Goal: Obtain resource: Obtain resource

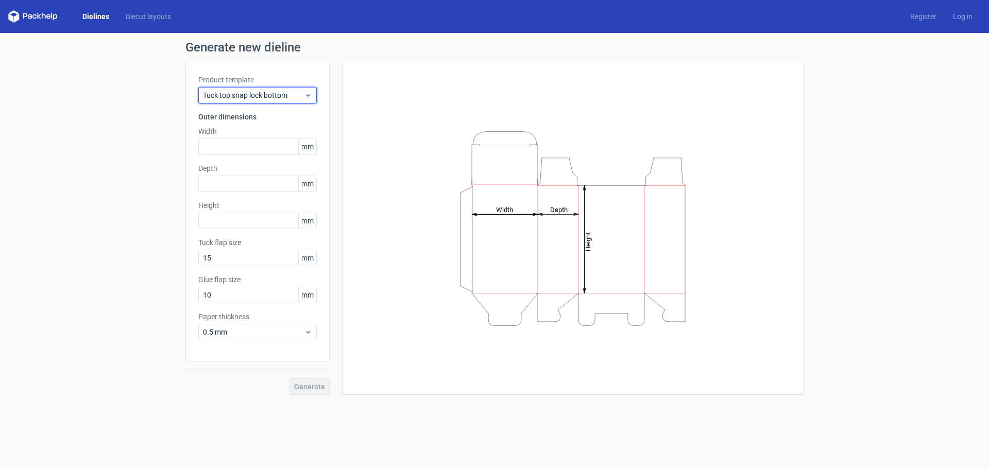
click at [307, 100] on div "Tuck top snap lock bottom" at bounding box center [257, 95] width 118 height 16
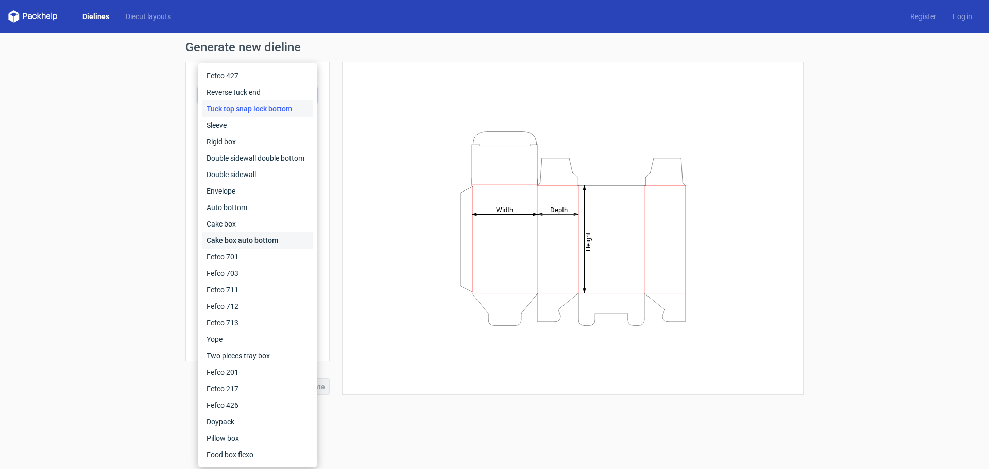
click at [245, 241] on div "Cake box auto bottom" at bounding box center [257, 240] width 110 height 16
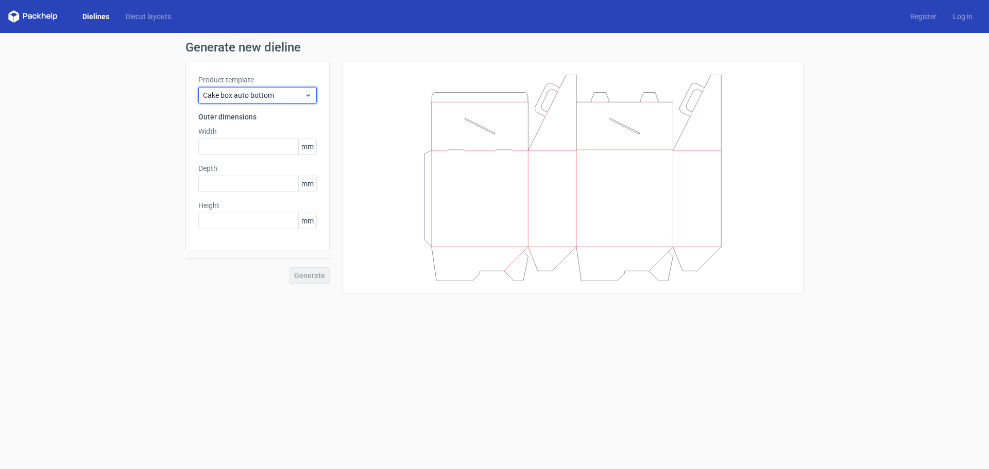
click at [280, 99] on span "Cake box auto bottom" at bounding box center [253, 95] width 101 height 10
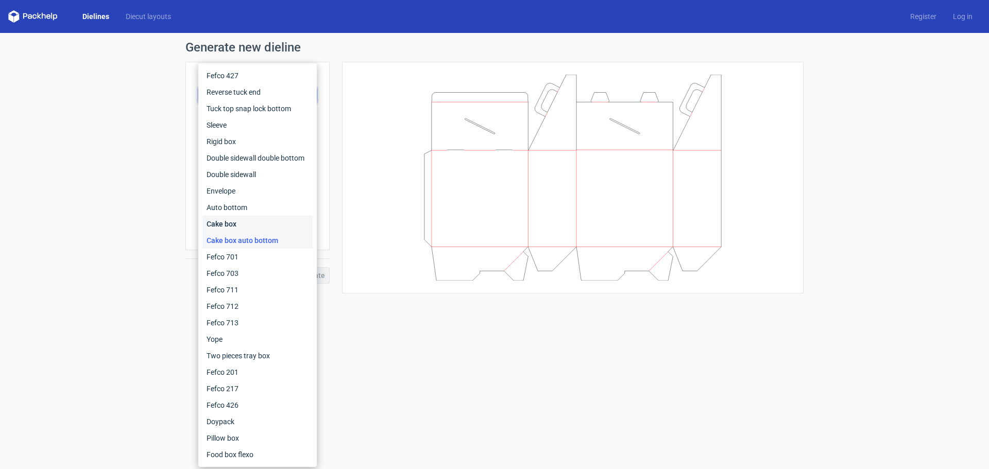
click at [237, 222] on div "Cake box" at bounding box center [257, 224] width 110 height 16
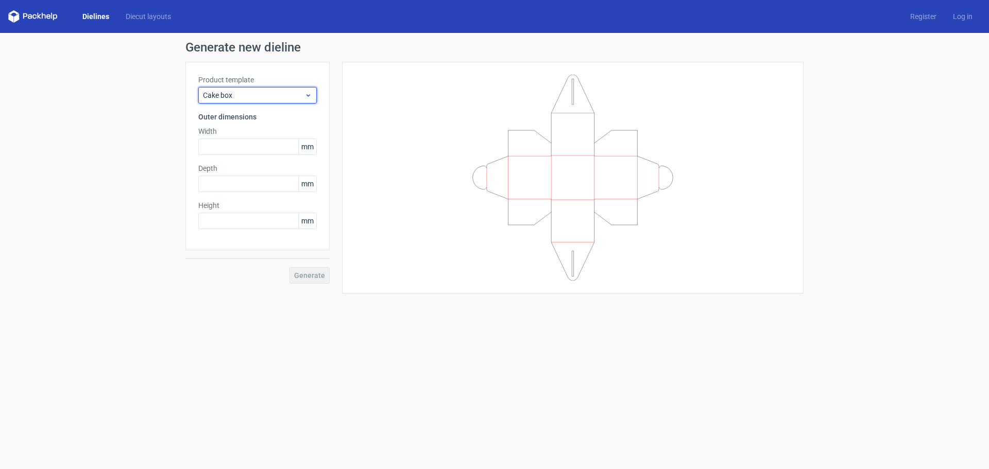
click at [270, 98] on span "Cake box" at bounding box center [253, 95] width 101 height 10
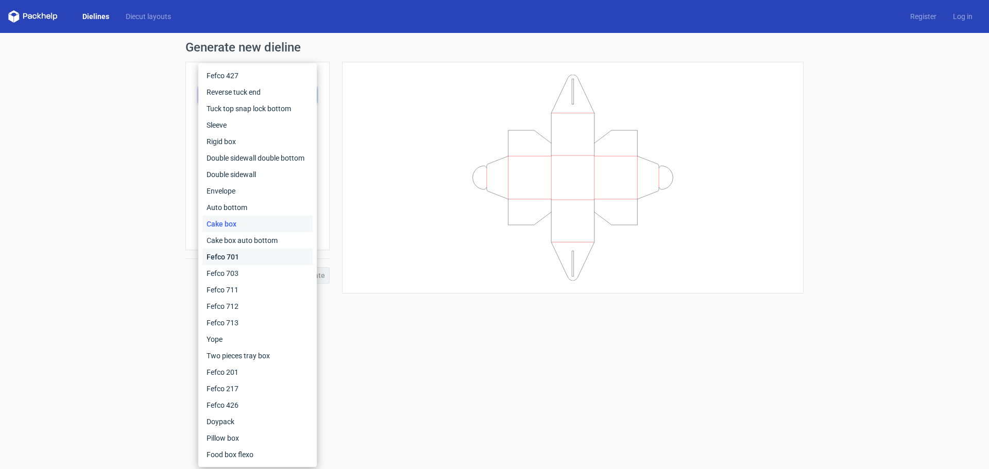
click at [235, 260] on div "Fefco 701" at bounding box center [257, 257] width 110 height 16
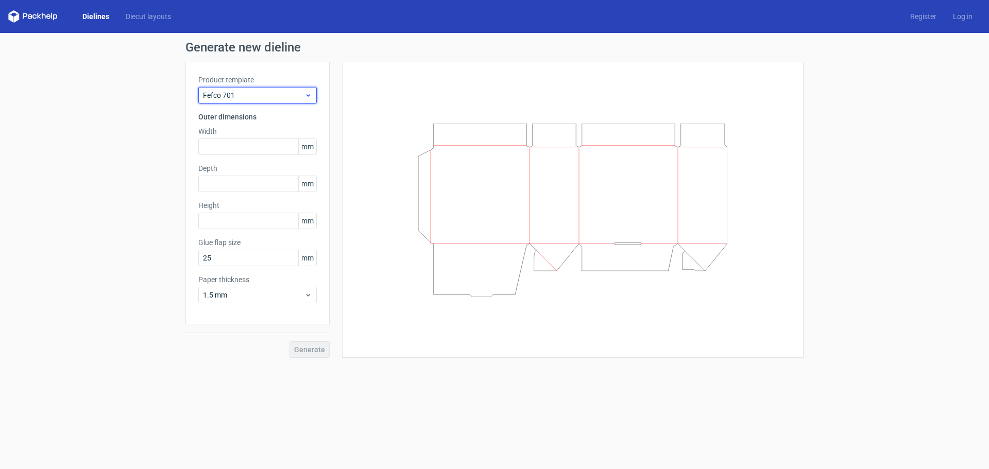
click at [280, 94] on span "Fefco 701" at bounding box center [253, 95] width 101 height 10
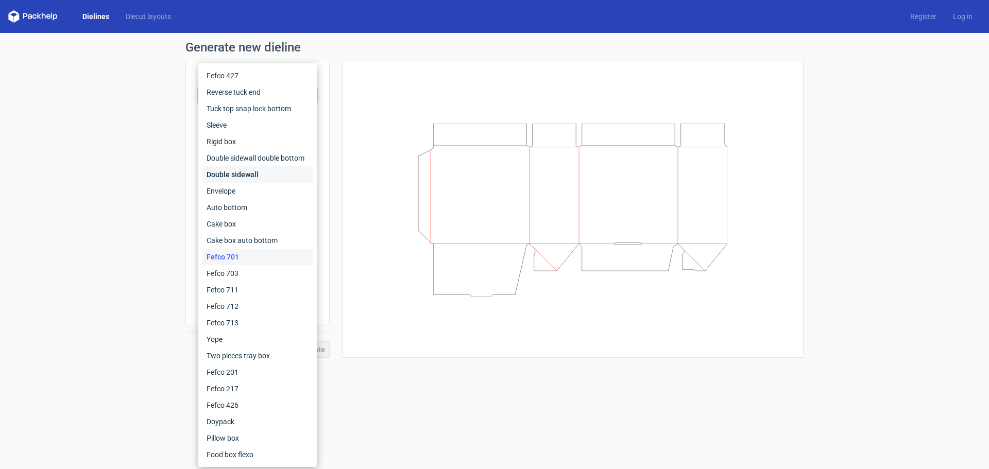
click at [247, 174] on div "Double sidewall" at bounding box center [257, 174] width 110 height 16
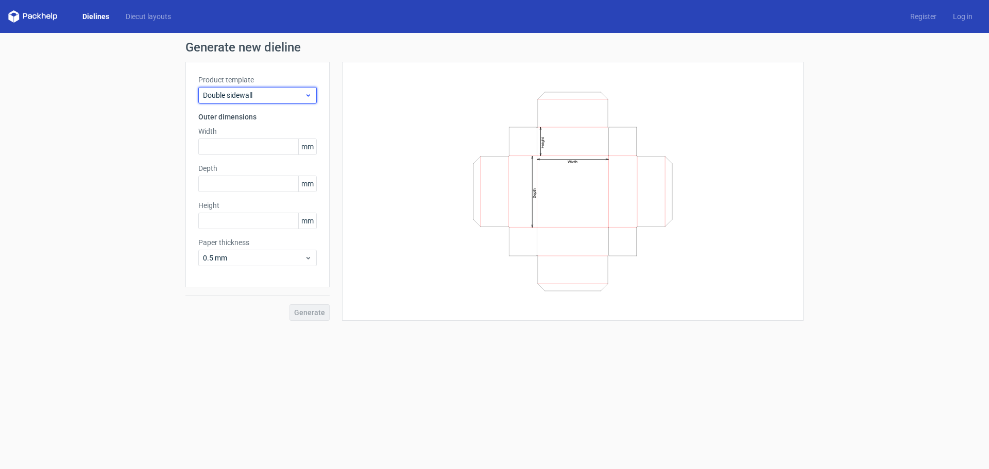
click at [274, 97] on span "Double sidewall" at bounding box center [253, 95] width 101 height 10
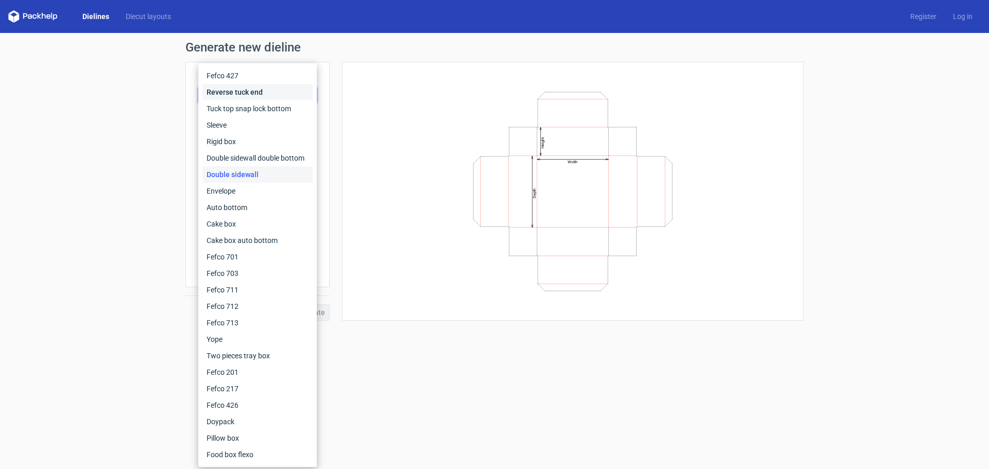
click at [236, 95] on div "Reverse tuck end" at bounding box center [257, 92] width 110 height 16
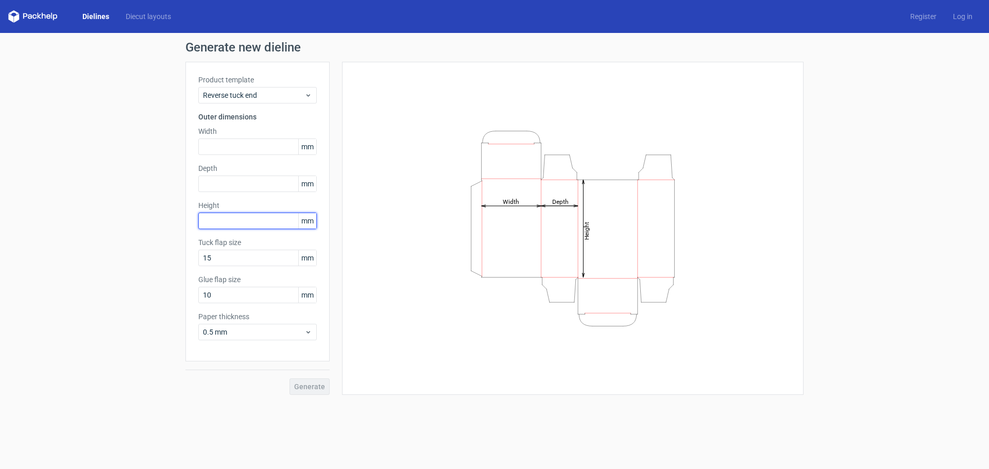
click at [233, 223] on input "text" at bounding box center [257, 221] width 118 height 16
paste input "1937"
type input "1937"
drag, startPoint x: 223, startPoint y: 224, endPoint x: 179, endPoint y: 226, distance: 43.8
click at [179, 226] on div "Generate new dieline Product template Reverse tuck end Outer dimensions Width m…" at bounding box center [494, 218] width 989 height 370
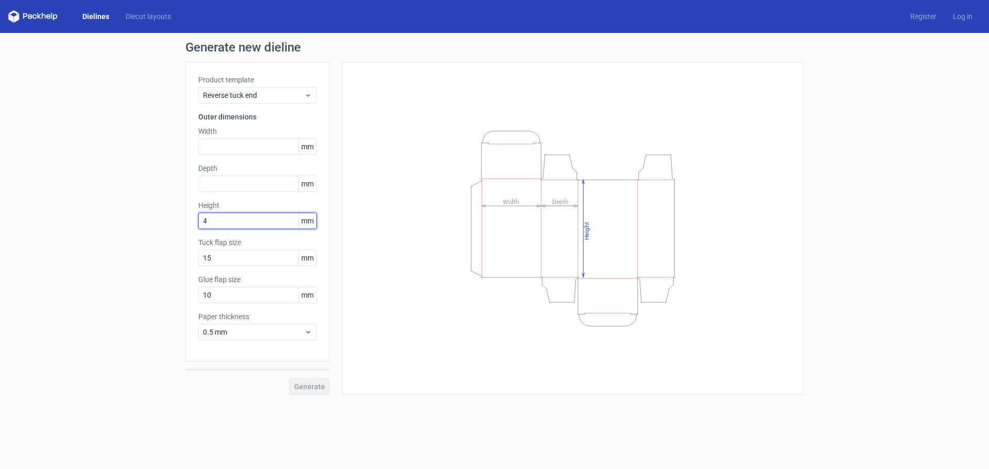
type input "4"
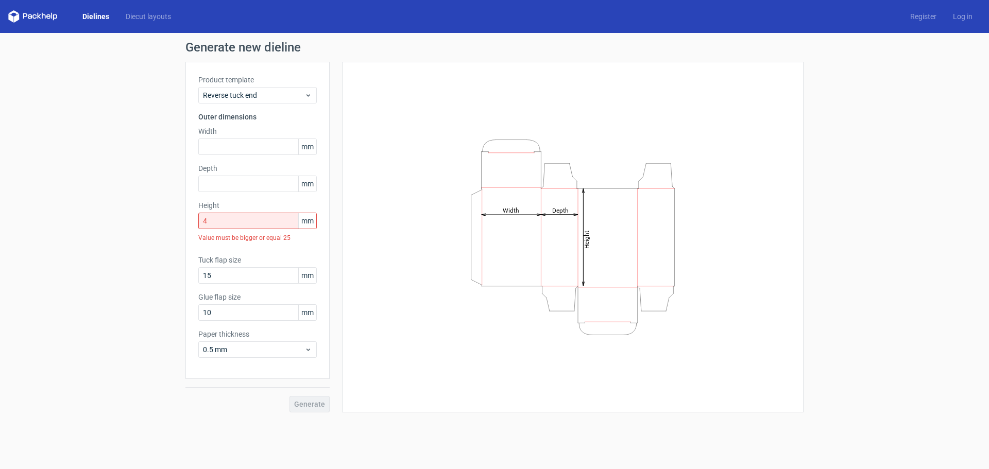
click at [314, 147] on span "mm" at bounding box center [307, 146] width 18 height 15
click at [307, 227] on span "mm" at bounding box center [307, 220] width 18 height 15
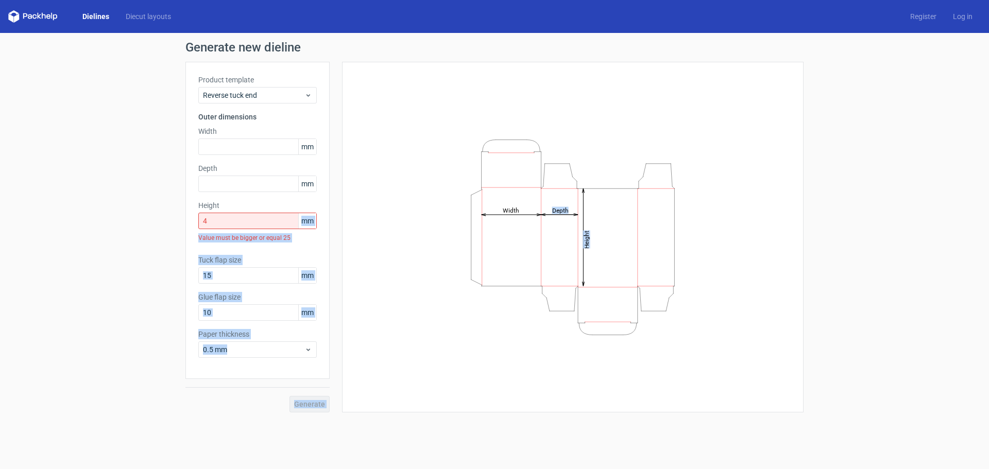
drag, startPoint x: 300, startPoint y: 222, endPoint x: 324, endPoint y: 376, distance: 155.8
click at [333, 231] on div "Product template Reverse tuck end Outer dimensions Width mm Depth mm Height 4 m…" at bounding box center [494, 237] width 618 height 351
click at [307, 348] on icon at bounding box center [308, 350] width 8 height 8
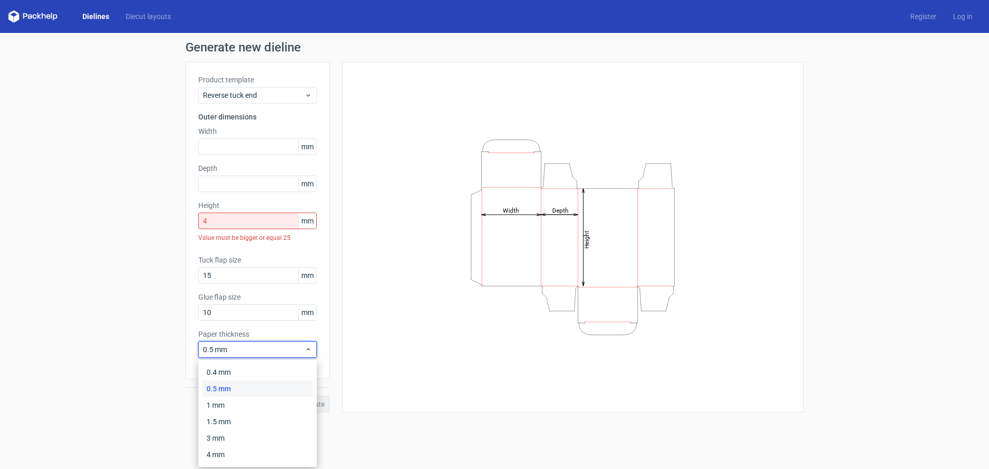
click at [340, 329] on div "Height Depth Width" at bounding box center [567, 237] width 474 height 351
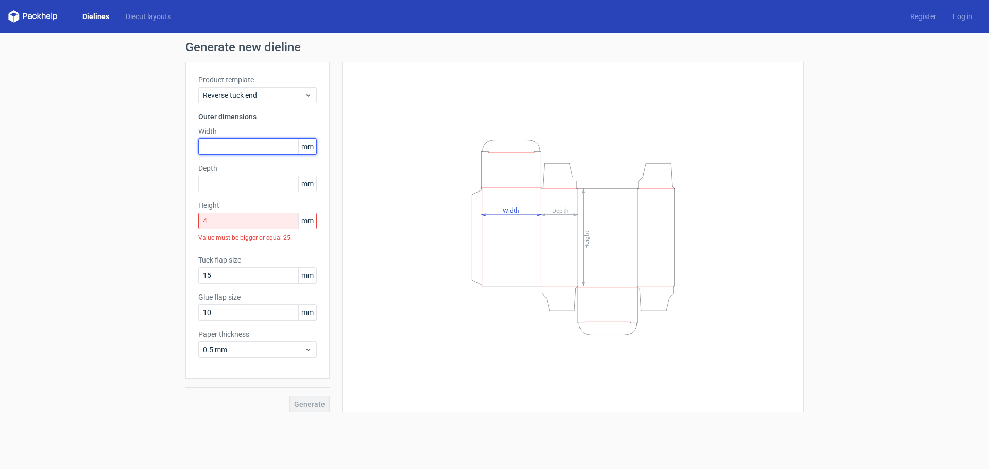
click at [259, 142] on input "text" at bounding box center [257, 147] width 118 height 16
paste input "492"
click at [211, 145] on input "492" at bounding box center [257, 147] width 118 height 16
type input "49"
click at [223, 180] on input "text" at bounding box center [257, 184] width 118 height 16
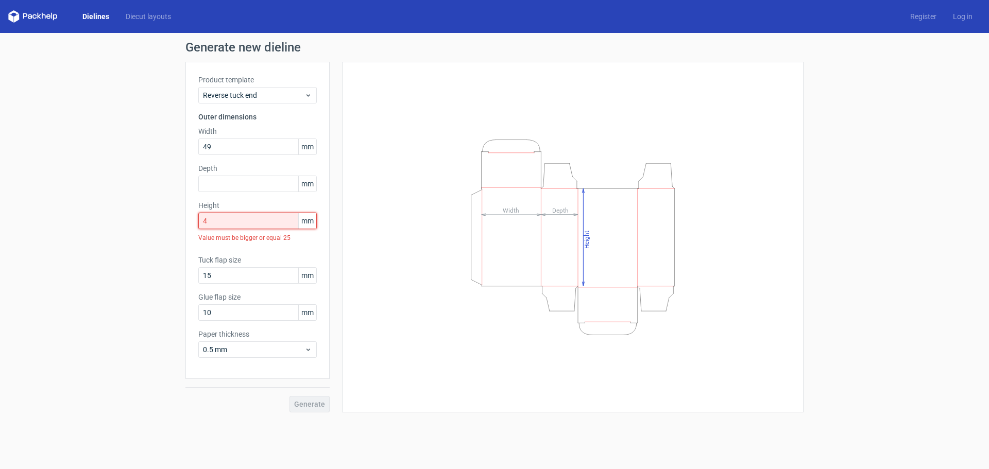
drag, startPoint x: 225, startPoint y: 218, endPoint x: 168, endPoint y: 218, distance: 56.7
click at [168, 218] on div "Generate new dieline Product template Reverse tuck end Outer dimensions Width 4…" at bounding box center [494, 227] width 989 height 388
paste input "11"
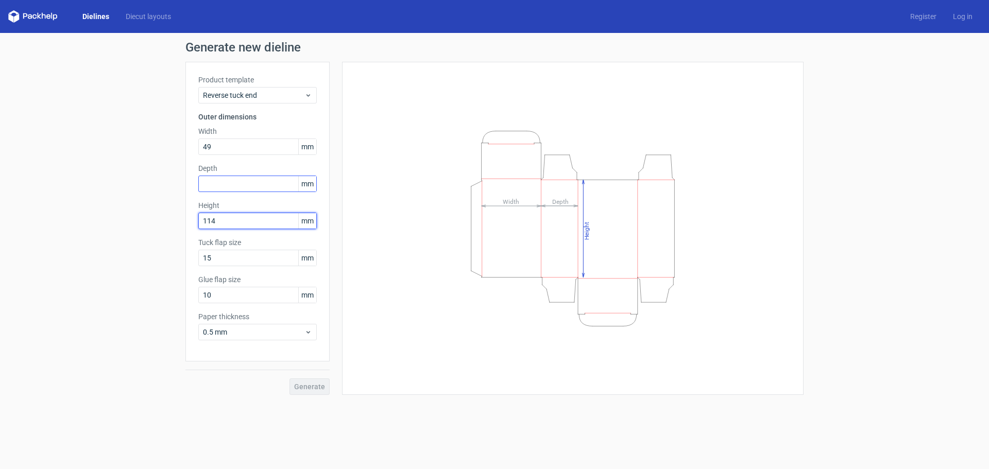
type input "114"
click at [246, 186] on input "text" at bounding box center [257, 184] width 118 height 16
paste input "26"
type input "26"
click at [389, 262] on div "Height Depth Width" at bounding box center [573, 229] width 436 height 308
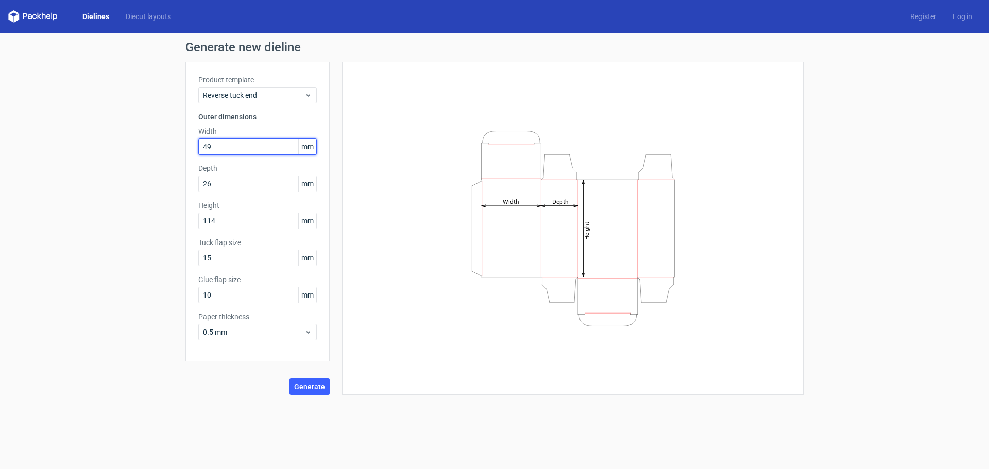
click at [217, 150] on input "49" at bounding box center [257, 147] width 118 height 16
type input "49"
click at [312, 387] on span "Generate" at bounding box center [309, 386] width 31 height 7
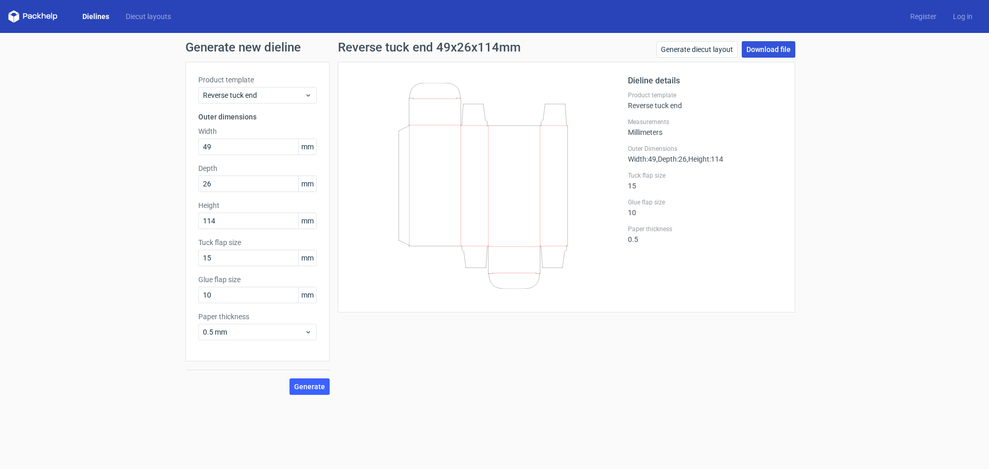
click at [768, 50] on link "Download file" at bounding box center [769, 49] width 54 height 16
click at [955, 140] on div "Generate new dieline Product template Reverse tuck end Outer dimensions Width 4…" at bounding box center [494, 218] width 989 height 370
drag, startPoint x: 237, startPoint y: 149, endPoint x: 192, endPoint y: 148, distance: 45.9
click at [192, 148] on div "Product template Reverse tuck end Outer dimensions Width 49 mm Depth 26 mm Heig…" at bounding box center [257, 212] width 144 height 300
click at [293, 98] on span "Reverse tuck end" at bounding box center [253, 95] width 101 height 10
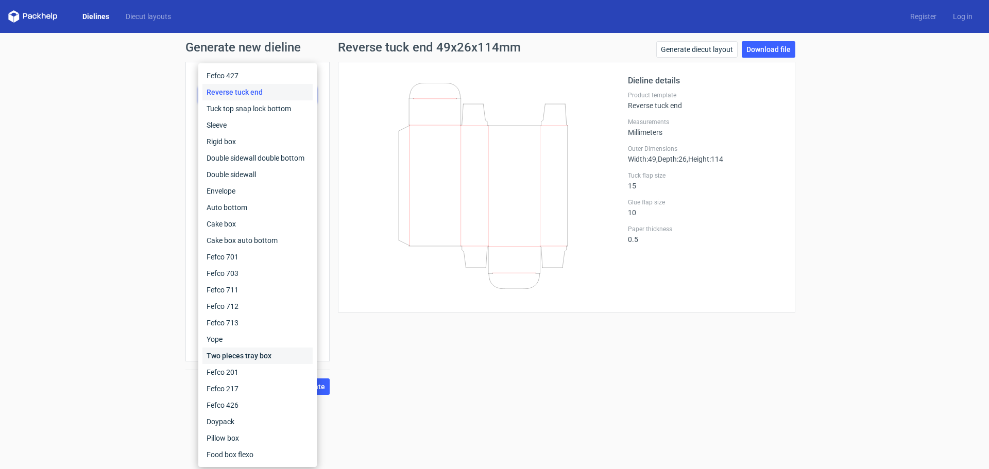
click at [256, 354] on div "Two pieces tray box" at bounding box center [257, 356] width 110 height 16
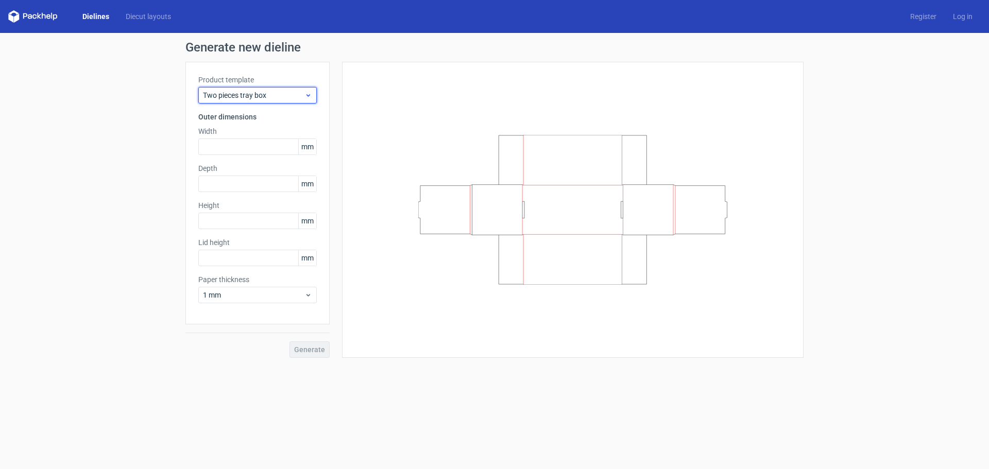
click at [296, 94] on span "Two pieces tray box" at bounding box center [253, 95] width 101 height 10
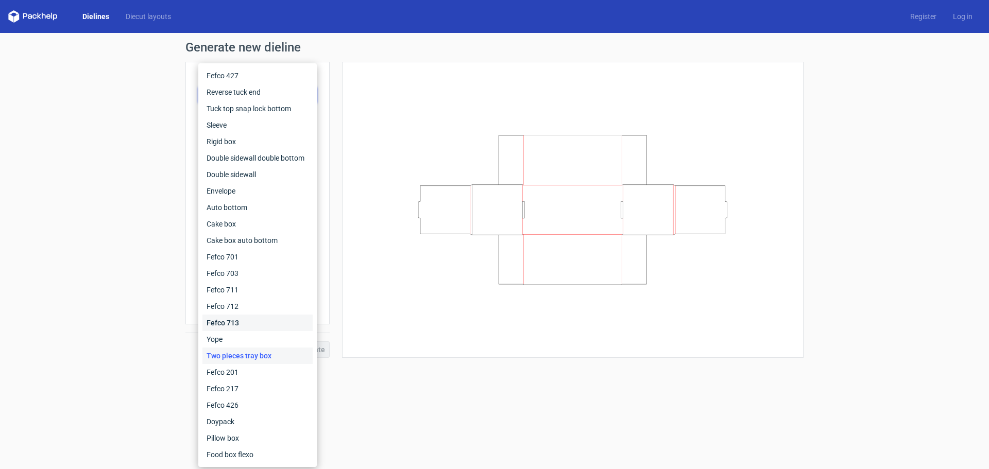
click at [230, 322] on div "Fefco 713" at bounding box center [257, 323] width 110 height 16
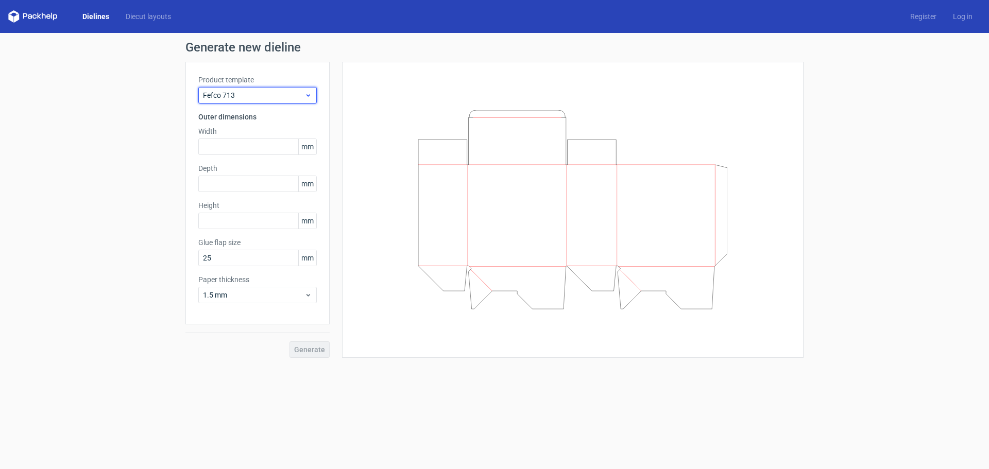
click at [282, 93] on span "Fefco 713" at bounding box center [253, 95] width 101 height 10
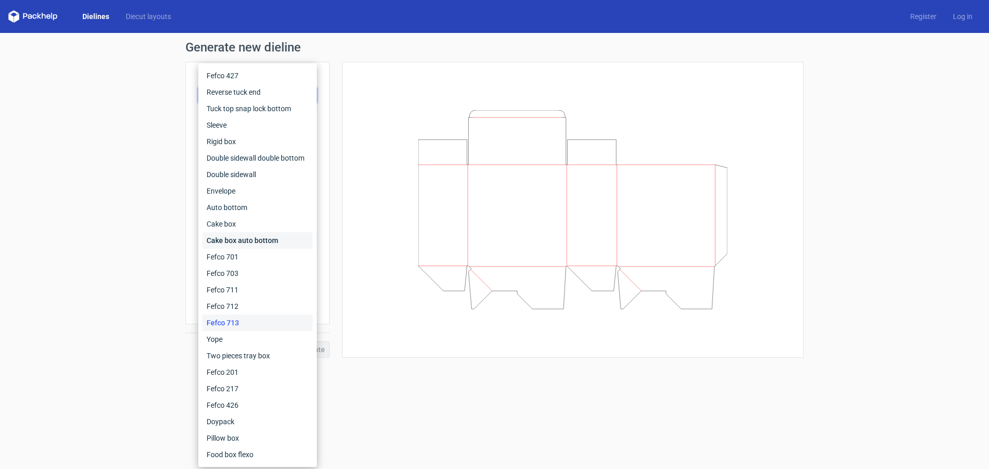
click at [241, 244] on div "Cake box auto bottom" at bounding box center [257, 240] width 110 height 16
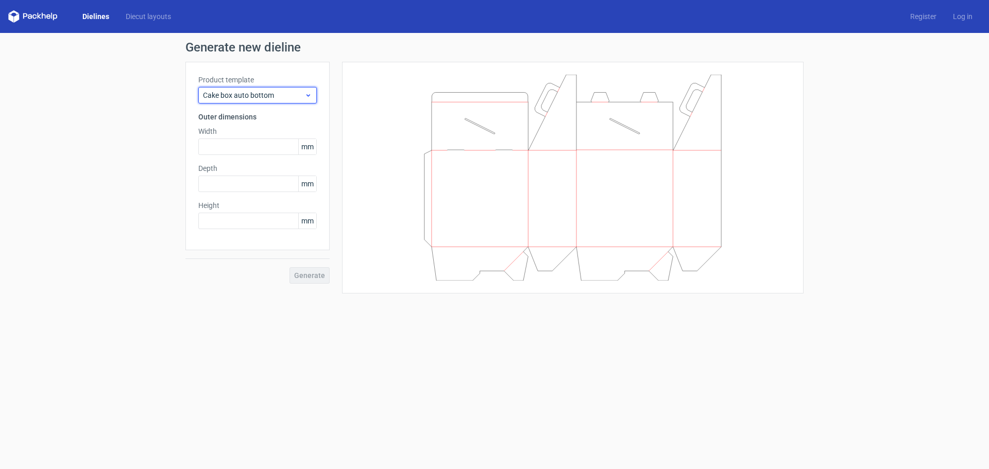
click at [285, 97] on span "Cake box auto bottom" at bounding box center [253, 95] width 101 height 10
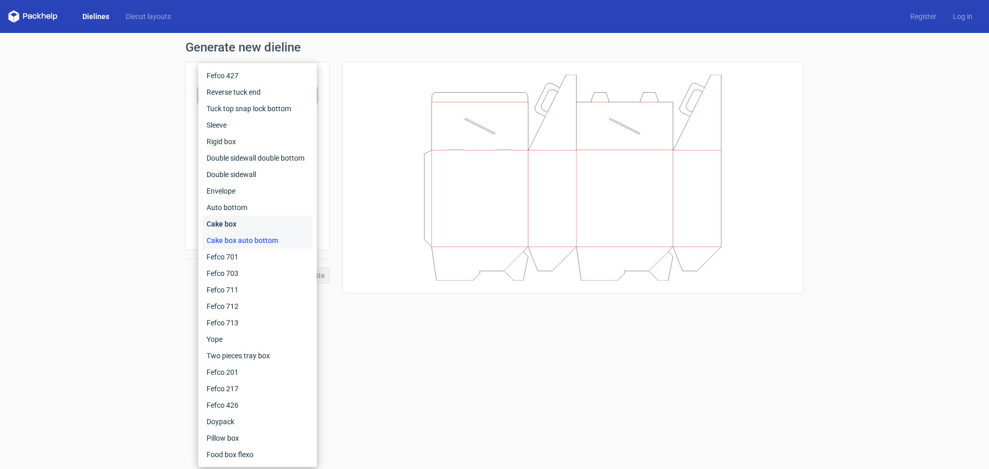
click at [236, 227] on div "Cake box" at bounding box center [257, 224] width 110 height 16
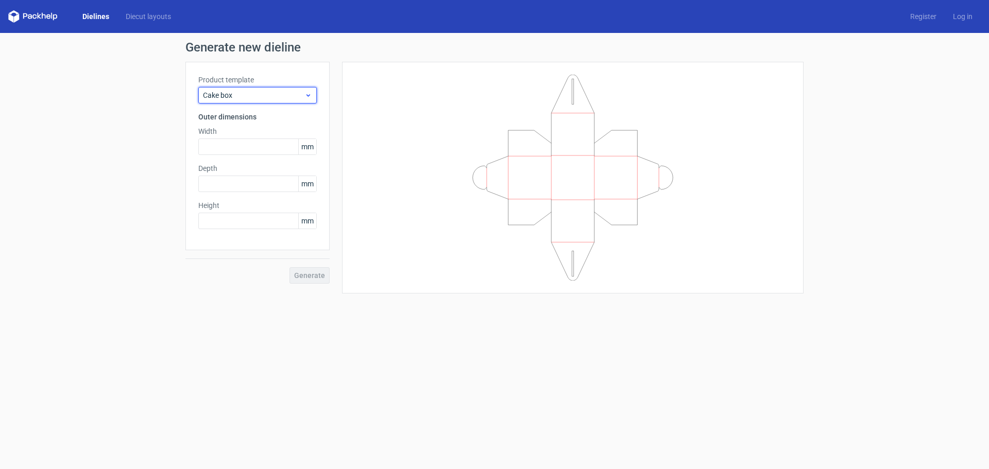
click at [286, 95] on span "Cake box" at bounding box center [253, 95] width 101 height 10
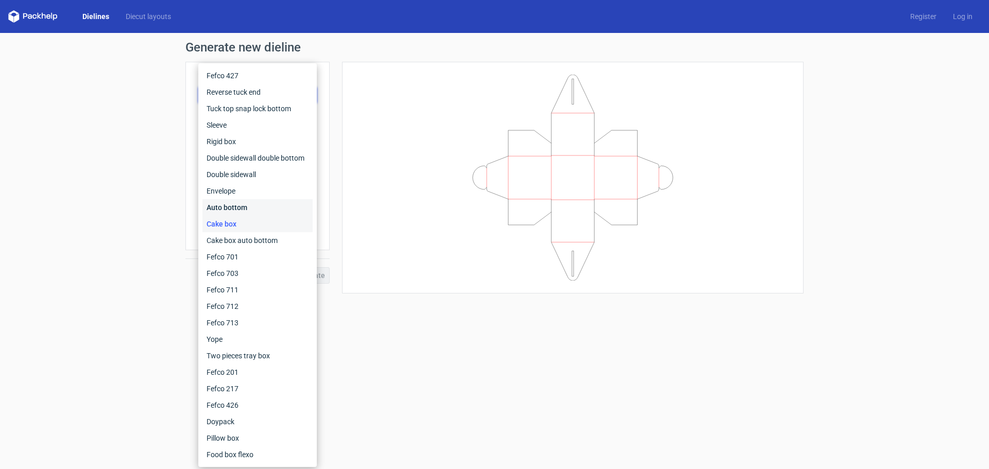
click at [250, 206] on div "Auto bottom" at bounding box center [257, 207] width 110 height 16
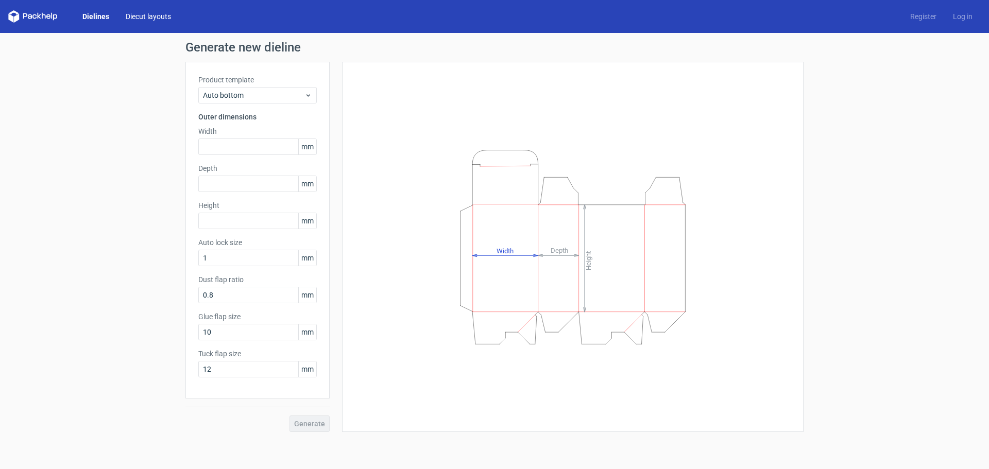
click at [142, 18] on link "Diecut layouts" at bounding box center [148, 16] width 62 height 10
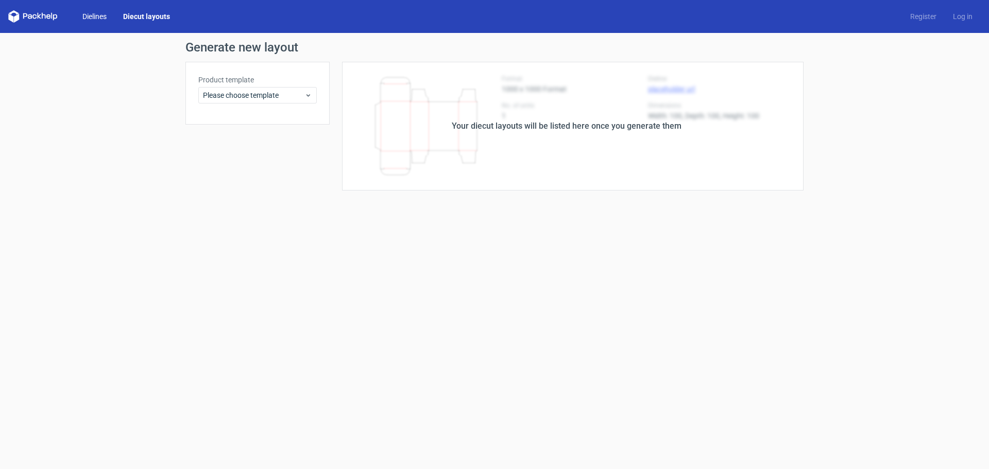
click at [101, 15] on link "Dielines" at bounding box center [94, 16] width 41 height 10
